Goal: Transaction & Acquisition: Purchase product/service

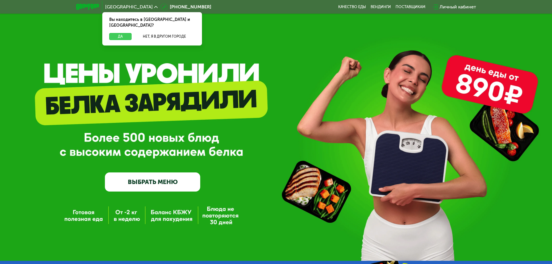
click at [118, 33] on button "Да" at bounding box center [120, 36] width 22 height 7
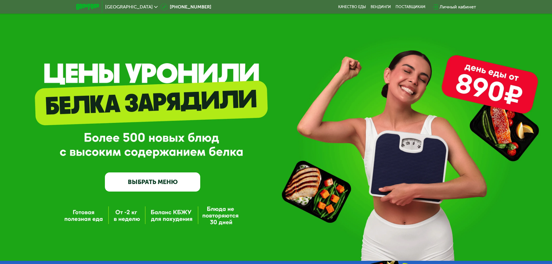
click at [161, 180] on link "ВЫБРАТЬ МЕНЮ" at bounding box center [152, 181] width 95 height 19
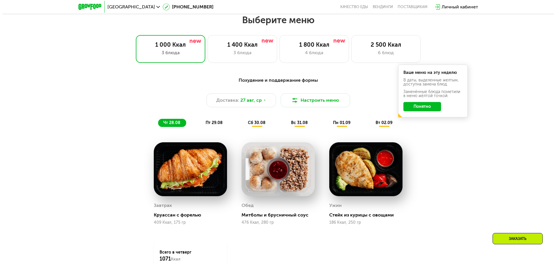
scroll to position [313, 0]
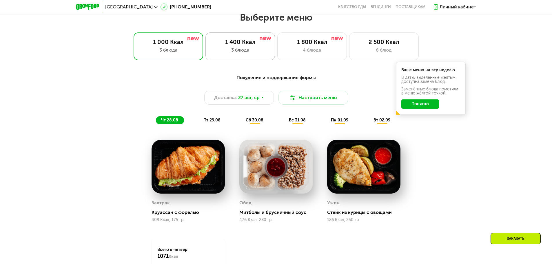
click at [255, 43] on div "1 400 Ккал" at bounding box center [239, 42] width 57 height 7
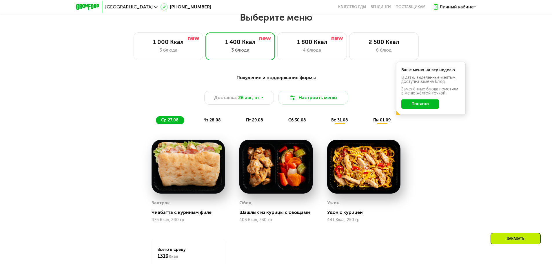
click at [426, 106] on button "Понятно" at bounding box center [420, 103] width 38 height 9
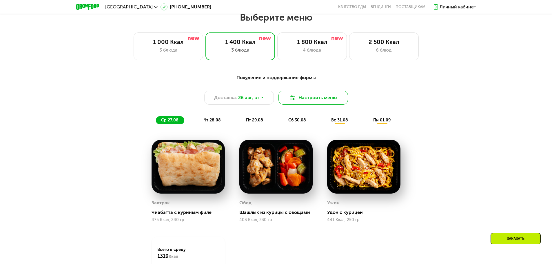
click at [317, 103] on button "Настроить меню" at bounding box center [312, 98] width 69 height 14
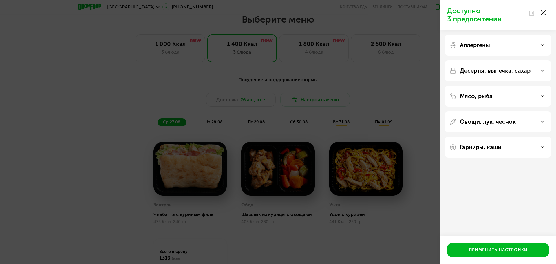
click at [514, 145] on div "Гарниры, каши" at bounding box center [497, 147] width 97 height 7
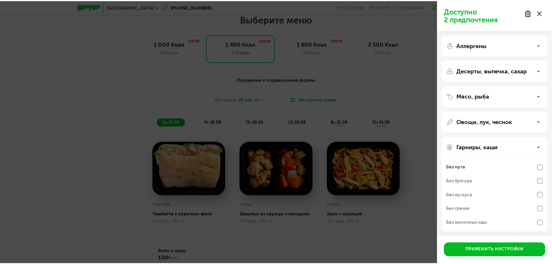
scroll to position [2, 0]
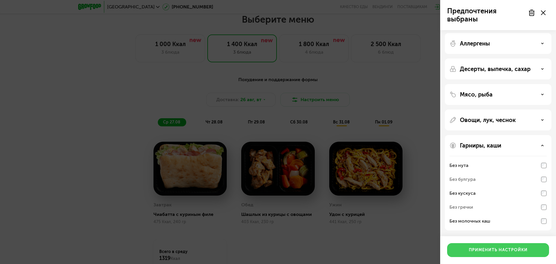
click at [515, 251] on div "Применить настройки" at bounding box center [498, 250] width 59 height 6
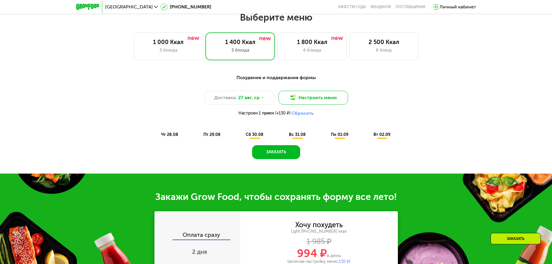
click at [299, 101] on button "Настроить меню" at bounding box center [312, 98] width 69 height 14
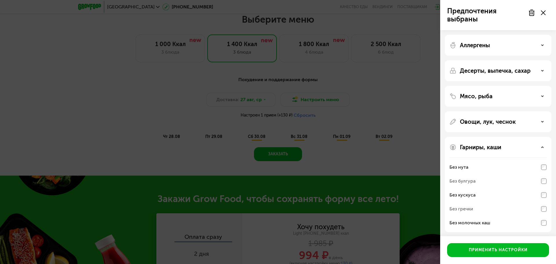
click at [499, 137] on div "Овощи, лук, чеснок" at bounding box center [498, 184] width 107 height 95
click at [500, 120] on p "Овощи, лук, чеснок" at bounding box center [488, 121] width 56 height 7
click at [499, 93] on div "Мясо, рыба" at bounding box center [497, 96] width 97 height 7
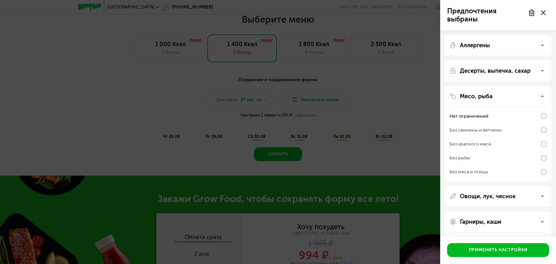
click at [502, 93] on div "Мясо, рыба" at bounding box center [497, 96] width 97 height 7
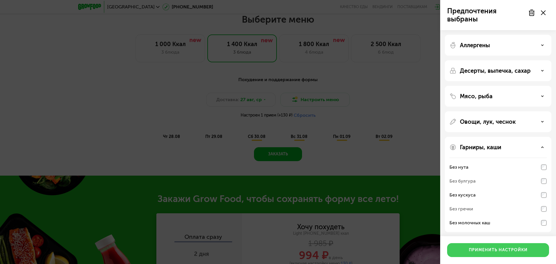
click at [498, 251] on div "Применить настройки" at bounding box center [498, 250] width 59 height 6
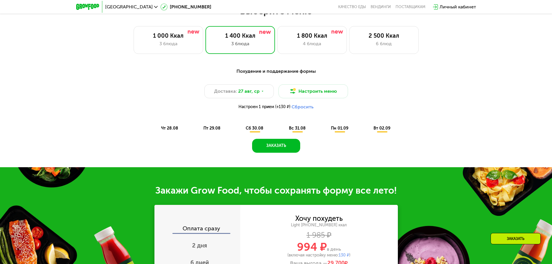
scroll to position [255, 0]
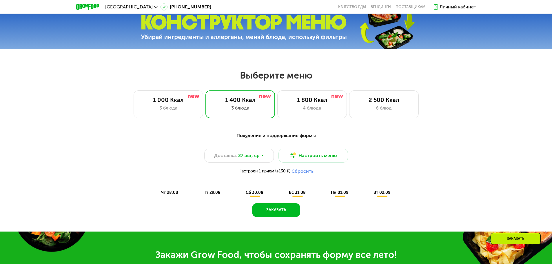
click at [246, 195] on span "сб 30.08" at bounding box center [255, 192] width 18 height 5
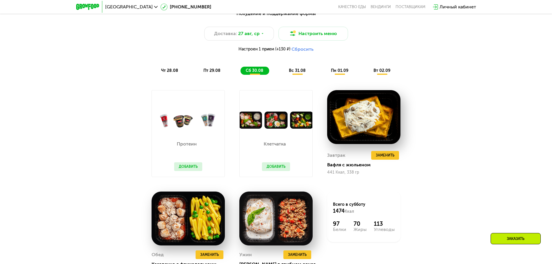
scroll to position [342, 0]
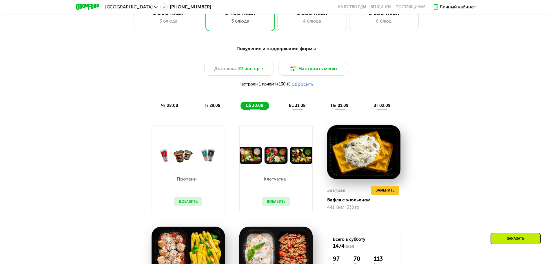
click at [270, 203] on button "Добавить" at bounding box center [276, 201] width 28 height 9
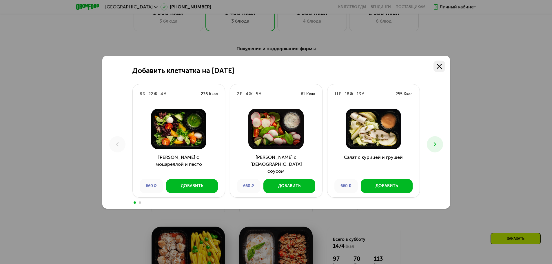
click at [443, 63] on link at bounding box center [439, 67] width 12 height 12
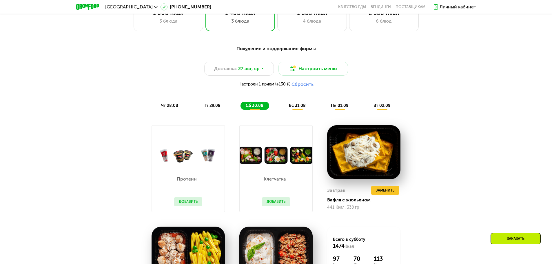
scroll to position [226, 0]
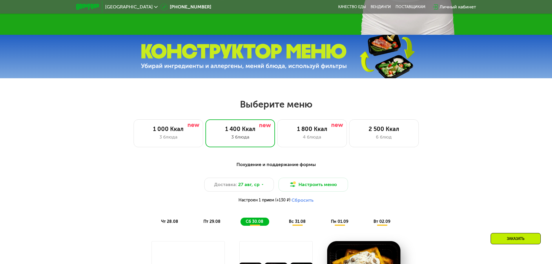
click at [508, 238] on div "Заказать" at bounding box center [515, 238] width 50 height 11
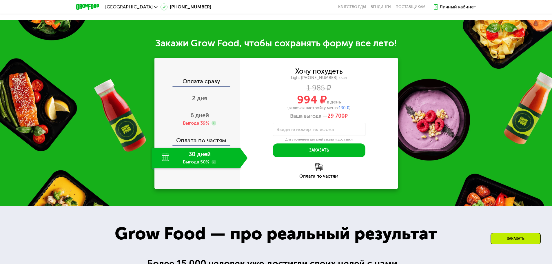
scroll to position [691, 0]
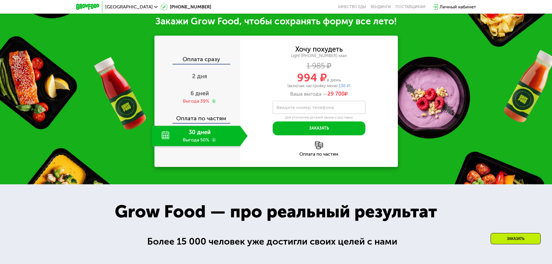
drag, startPoint x: 291, startPoint y: 77, endPoint x: 340, endPoint y: 78, distance: 49.5
click at [340, 78] on div "994 ₽ в день" at bounding box center [318, 77] width 157 height 11
click at [363, 95] on div "Ваша выгода — 29 700 ₽" at bounding box center [318, 94] width 157 height 6
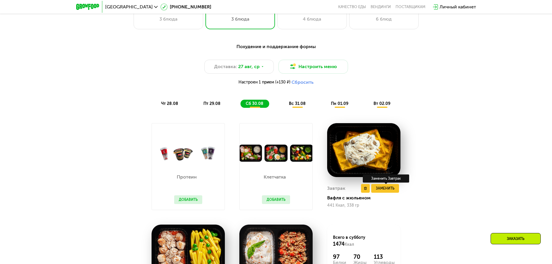
scroll to position [488, 0]
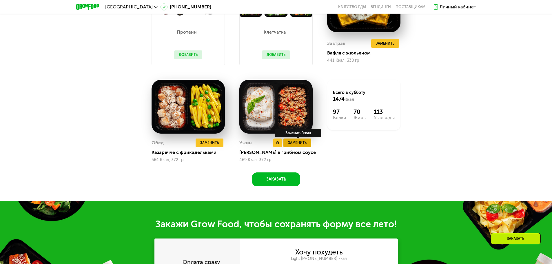
click at [297, 144] on span "Заменить" at bounding box center [297, 143] width 19 height 6
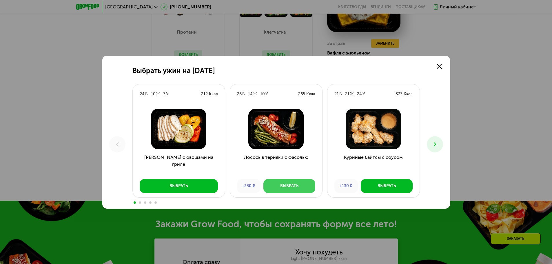
click at [299, 186] on button "Выбрать" at bounding box center [289, 186] width 52 height 14
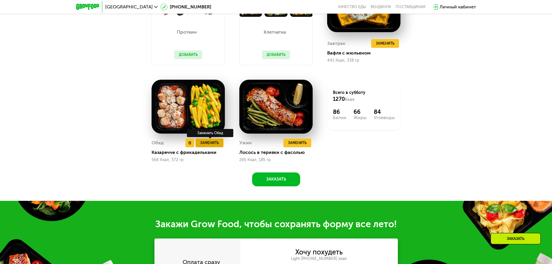
click at [215, 147] on button "Заменить" at bounding box center [209, 142] width 28 height 9
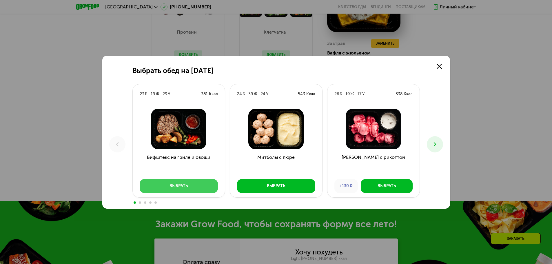
click at [199, 188] on button "Выбрать" at bounding box center [179, 186] width 78 height 14
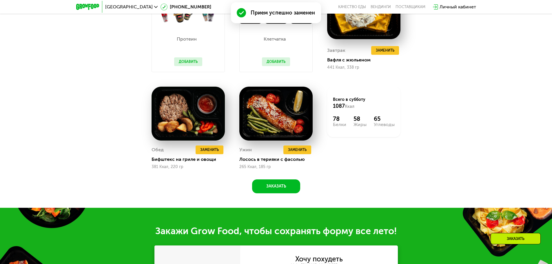
scroll to position [431, 0]
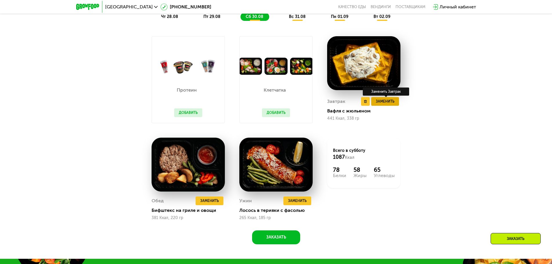
click at [379, 104] on span "Заменить" at bounding box center [385, 101] width 19 height 6
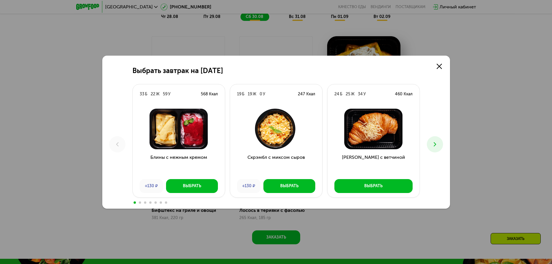
click at [435, 143] on icon at bounding box center [434, 144] width 7 height 7
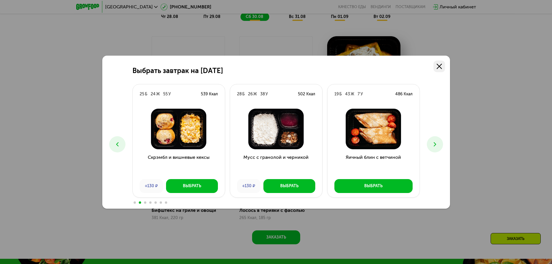
click at [435, 70] on link at bounding box center [439, 67] width 12 height 12
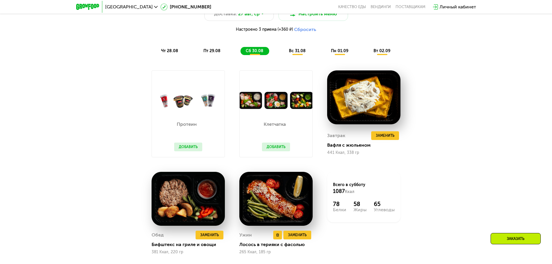
scroll to position [344, 0]
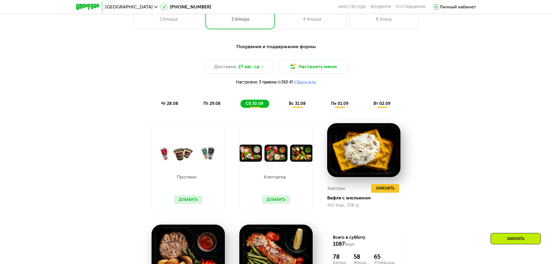
click at [294, 105] on span "вс 31.08" at bounding box center [297, 103] width 17 height 5
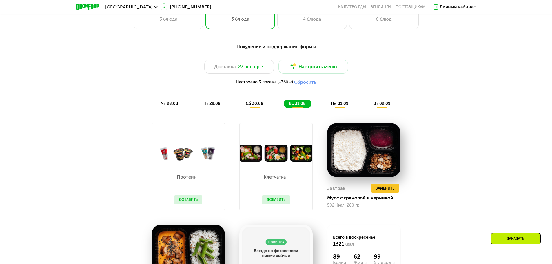
click at [346, 106] on span "пн 01.09" at bounding box center [339, 103] width 17 height 5
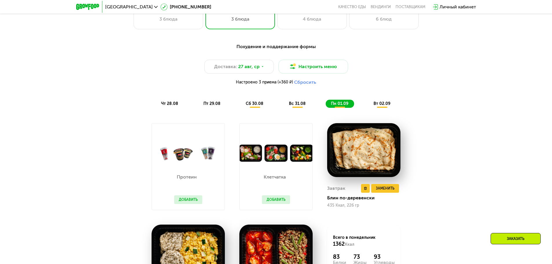
click at [371, 154] on img at bounding box center [363, 150] width 73 height 54
click at [383, 187] on button "Заменить" at bounding box center [385, 188] width 28 height 9
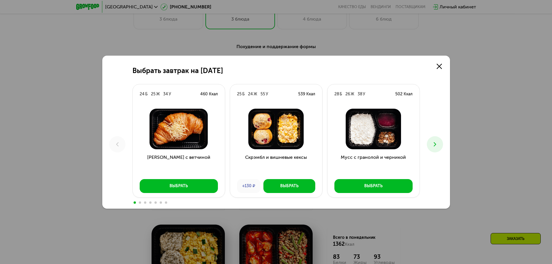
click at [442, 148] on div "Выбрать завтрак на [DATE] Б 25 Ж 34 У 460 Ккал Круассан с ветчиной Выбрать 25 Б…" at bounding box center [275, 132] width 347 height 153
click at [441, 145] on button at bounding box center [434, 144] width 16 height 16
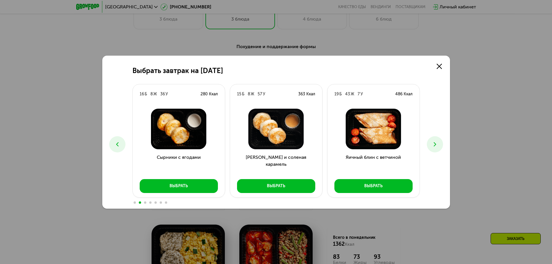
click at [431, 148] on button at bounding box center [434, 144] width 16 height 16
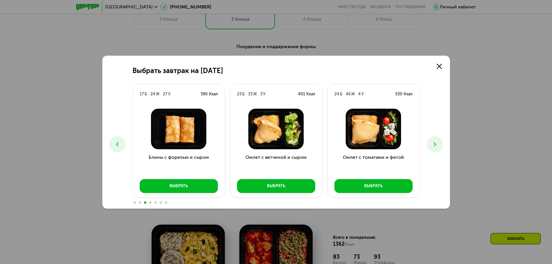
click at [436, 148] on button at bounding box center [434, 144] width 16 height 16
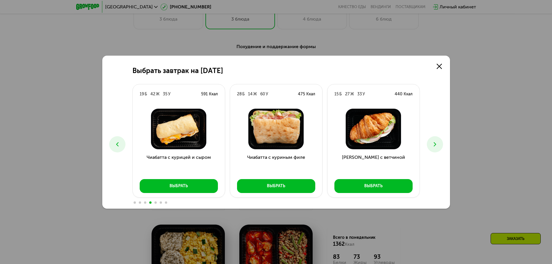
click at [437, 149] on button at bounding box center [434, 144] width 16 height 16
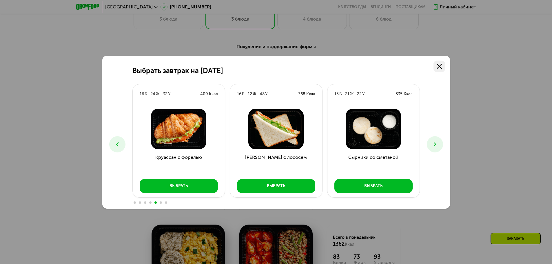
click at [437, 65] on icon at bounding box center [438, 66] width 5 height 5
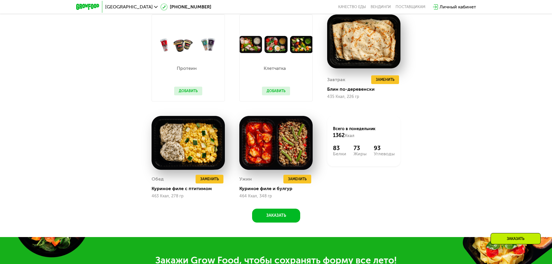
scroll to position [488, 0]
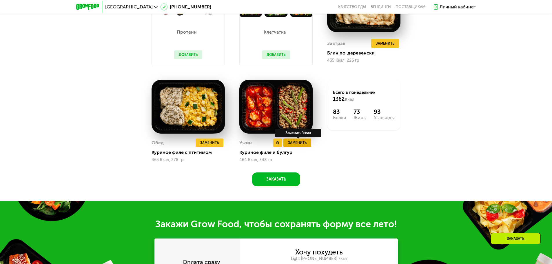
click at [299, 145] on span "Заменить" at bounding box center [297, 143] width 19 height 6
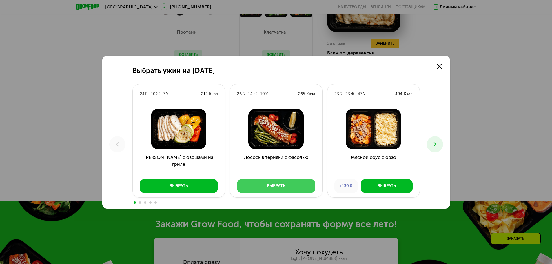
click at [285, 187] on div "Выбрать" at bounding box center [276, 186] width 18 height 6
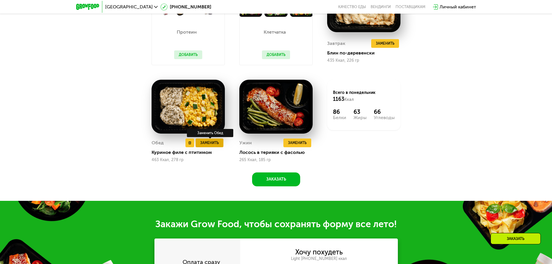
click at [211, 144] on span "Заменить" at bounding box center [209, 143] width 19 height 6
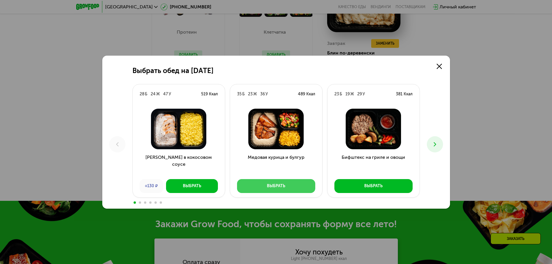
click at [294, 184] on button "Выбрать" at bounding box center [276, 186] width 78 height 14
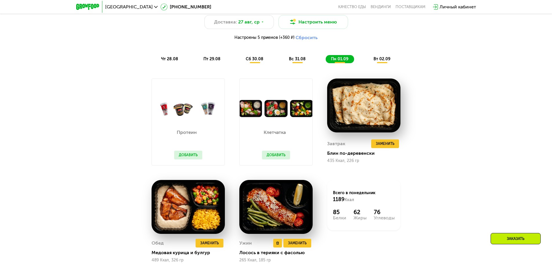
scroll to position [402, 0]
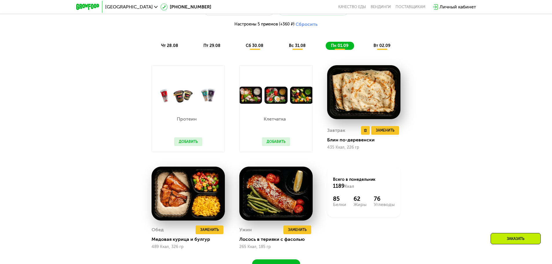
click at [348, 94] on img at bounding box center [363, 92] width 73 height 54
click at [351, 89] on img at bounding box center [363, 92] width 73 height 54
click at [390, 133] on span "Заменить" at bounding box center [385, 130] width 19 height 6
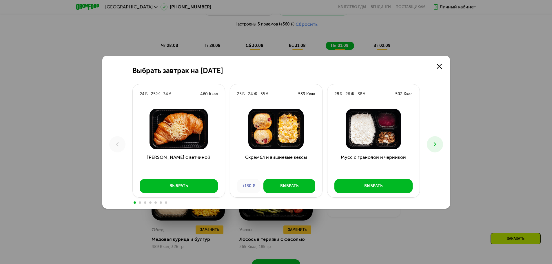
click at [433, 143] on icon at bounding box center [434, 144] width 7 height 7
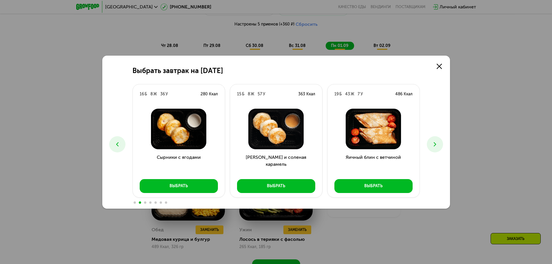
click at [435, 144] on use at bounding box center [434, 144] width 2 height 4
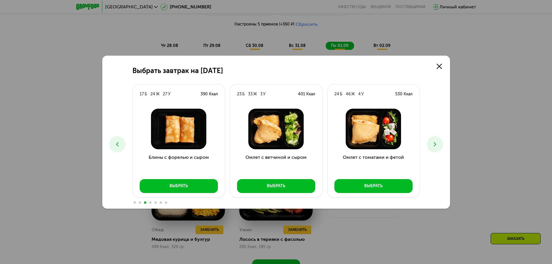
click at [435, 144] on use at bounding box center [434, 144] width 2 height 4
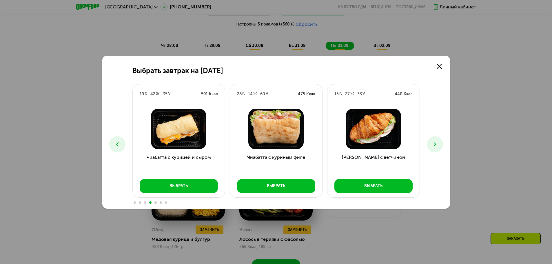
click at [433, 142] on icon at bounding box center [434, 144] width 7 height 7
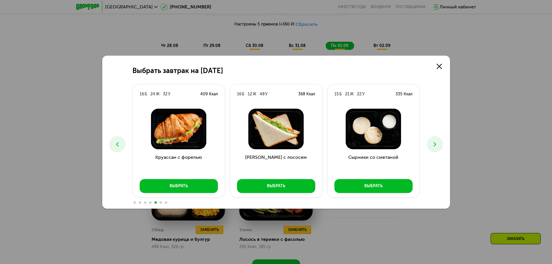
click at [433, 142] on icon at bounding box center [434, 144] width 7 height 7
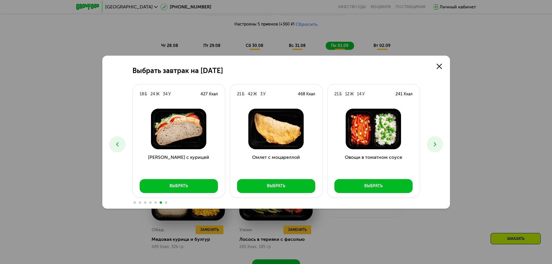
click at [433, 142] on icon at bounding box center [434, 144] width 7 height 7
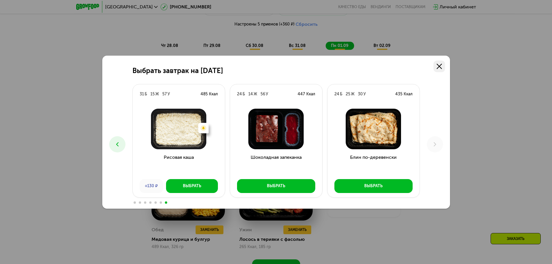
click at [441, 66] on icon at bounding box center [438, 66] width 5 height 5
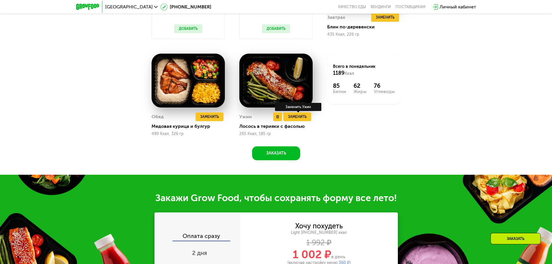
scroll to position [517, 0]
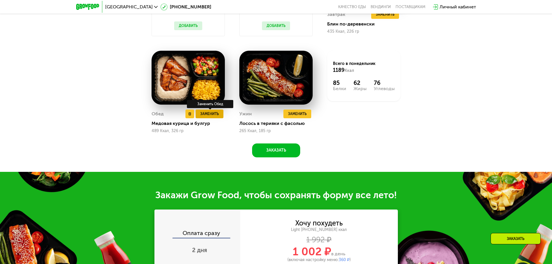
click at [204, 114] on span "Заменить" at bounding box center [209, 114] width 19 height 6
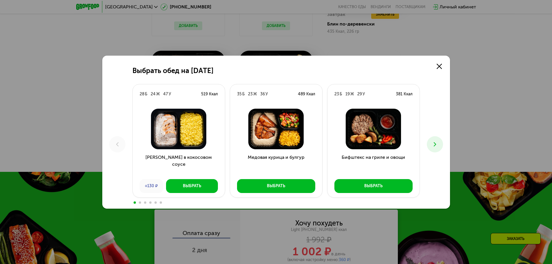
click at [431, 143] on icon at bounding box center [434, 144] width 7 height 7
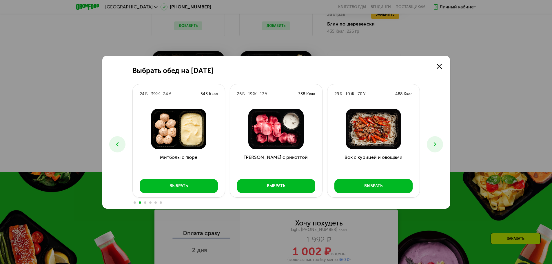
click at [431, 143] on icon at bounding box center [434, 144] width 7 height 7
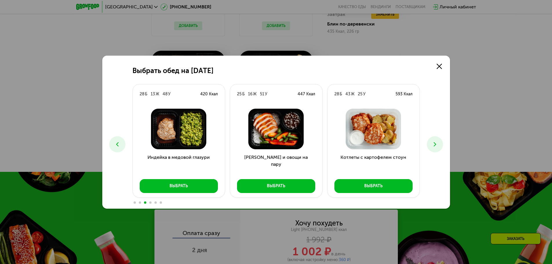
click at [437, 148] on button at bounding box center [434, 144] width 16 height 16
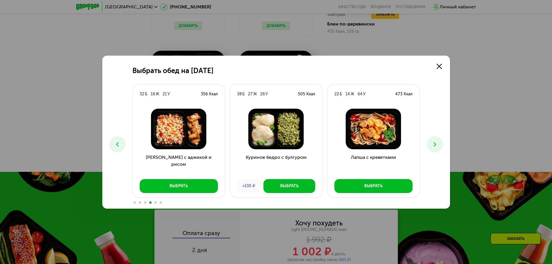
click at [435, 144] on use at bounding box center [434, 144] width 2 height 4
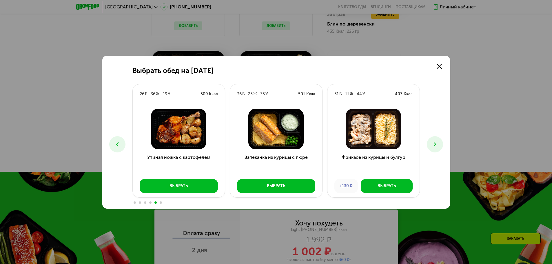
click at [435, 144] on use at bounding box center [434, 144] width 2 height 4
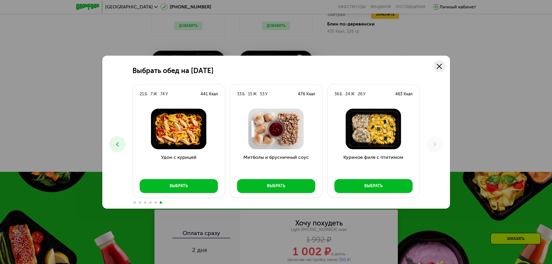
click at [441, 65] on icon at bounding box center [438, 66] width 5 height 5
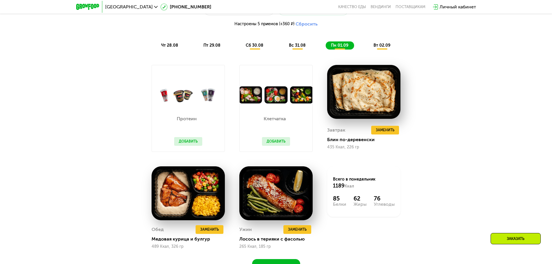
scroll to position [402, 0]
click at [376, 47] on span "вт 02.09" at bounding box center [381, 45] width 17 height 5
